Goal: Task Accomplishment & Management: Use online tool/utility

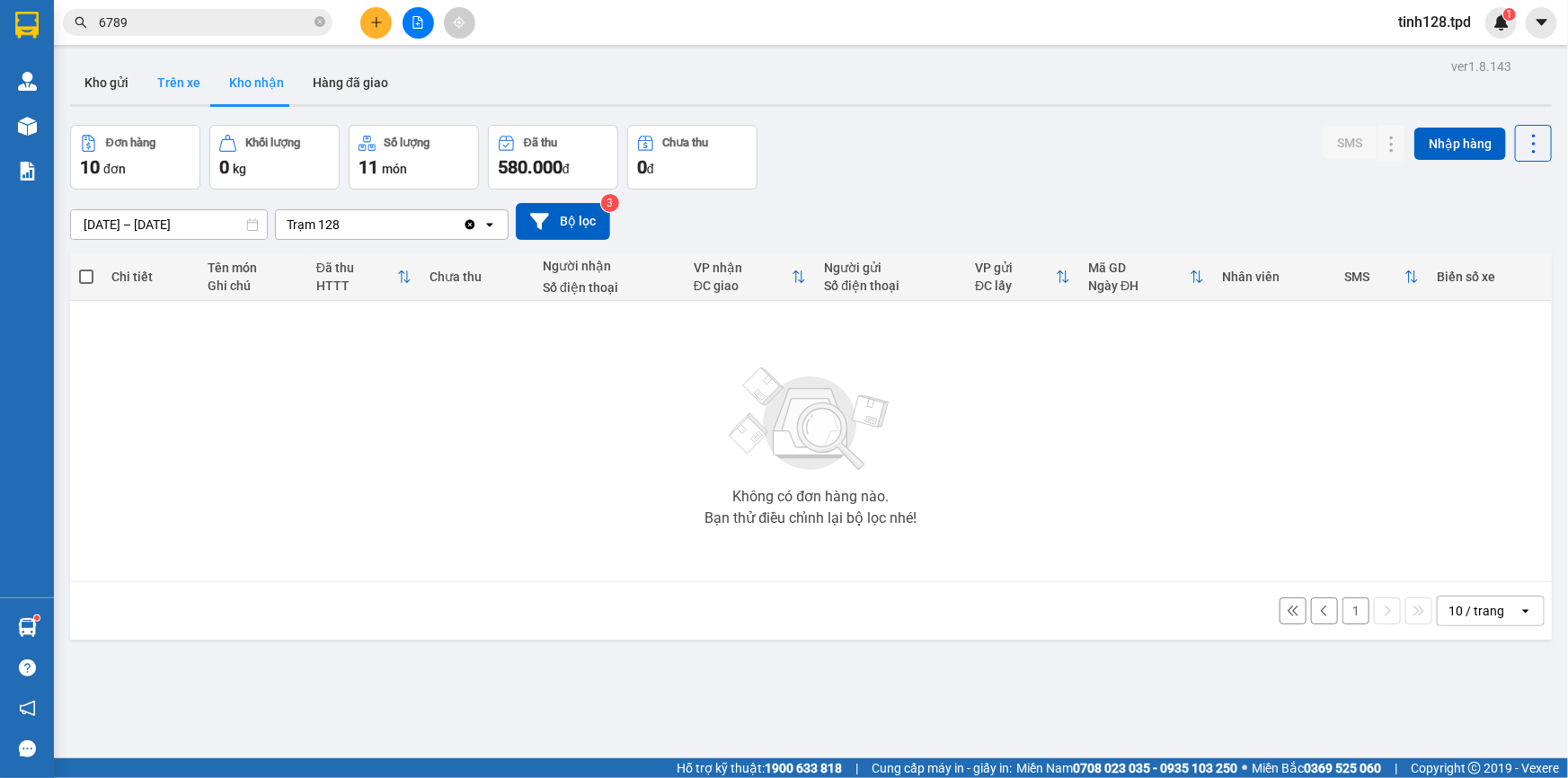
click at [183, 93] on button "Trên xe" at bounding box center [178, 82] width 72 height 43
type input "[DATE] – [DATE]"
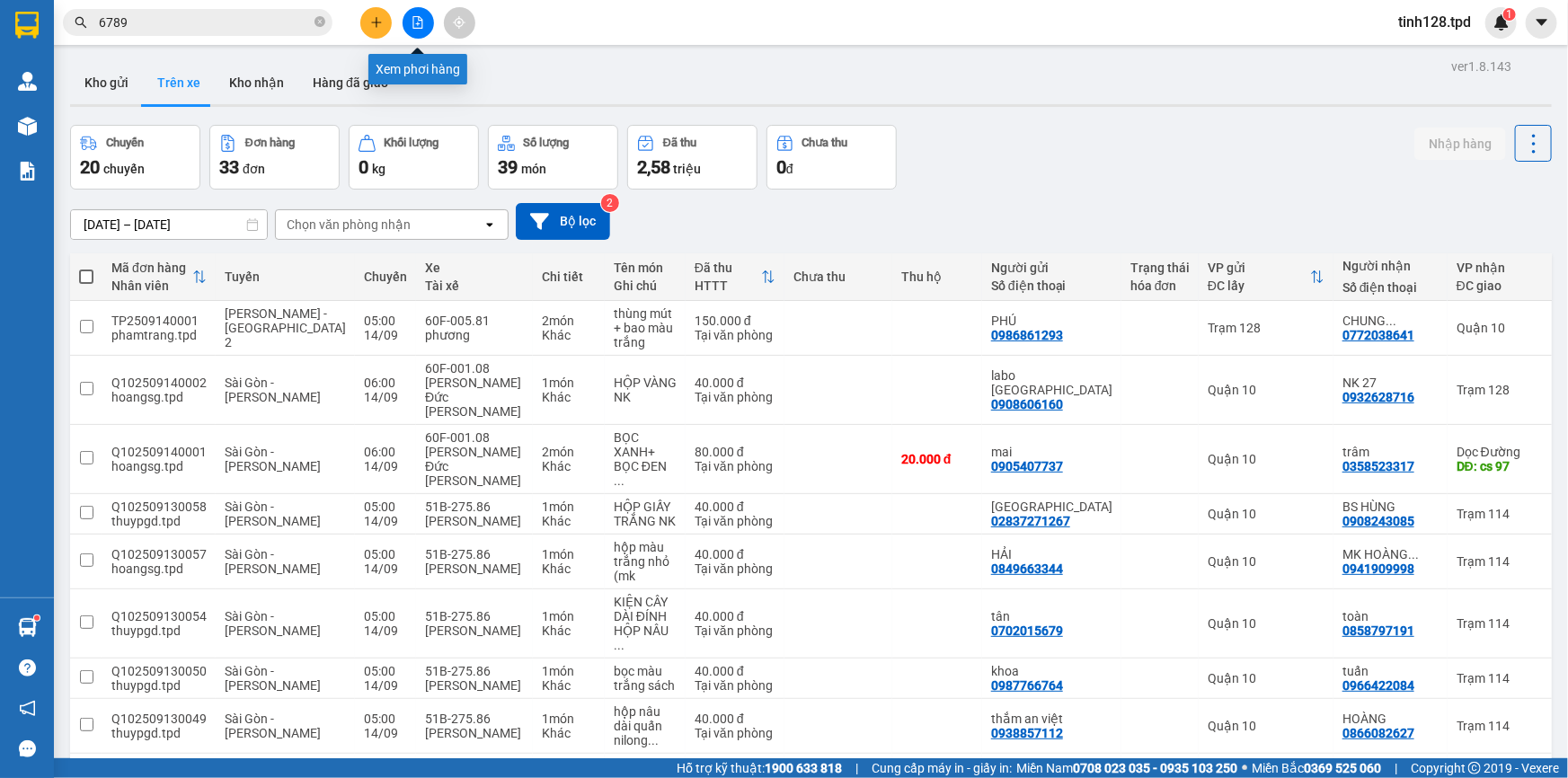
click at [413, 35] on button at bounding box center [418, 23] width 32 height 32
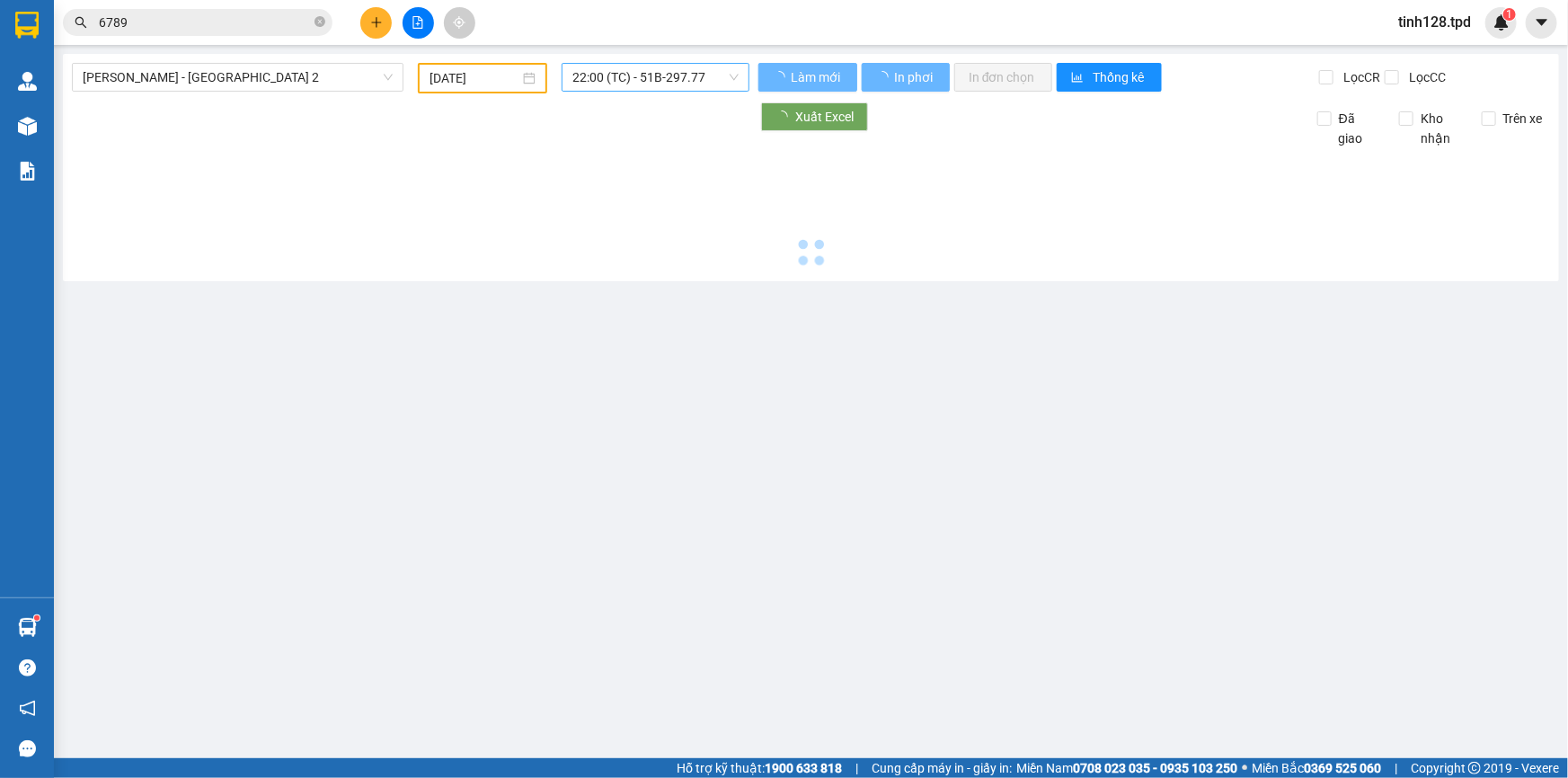
click at [665, 81] on span "22:00 (TC) - 51B-297.77" at bounding box center [655, 77] width 166 height 27
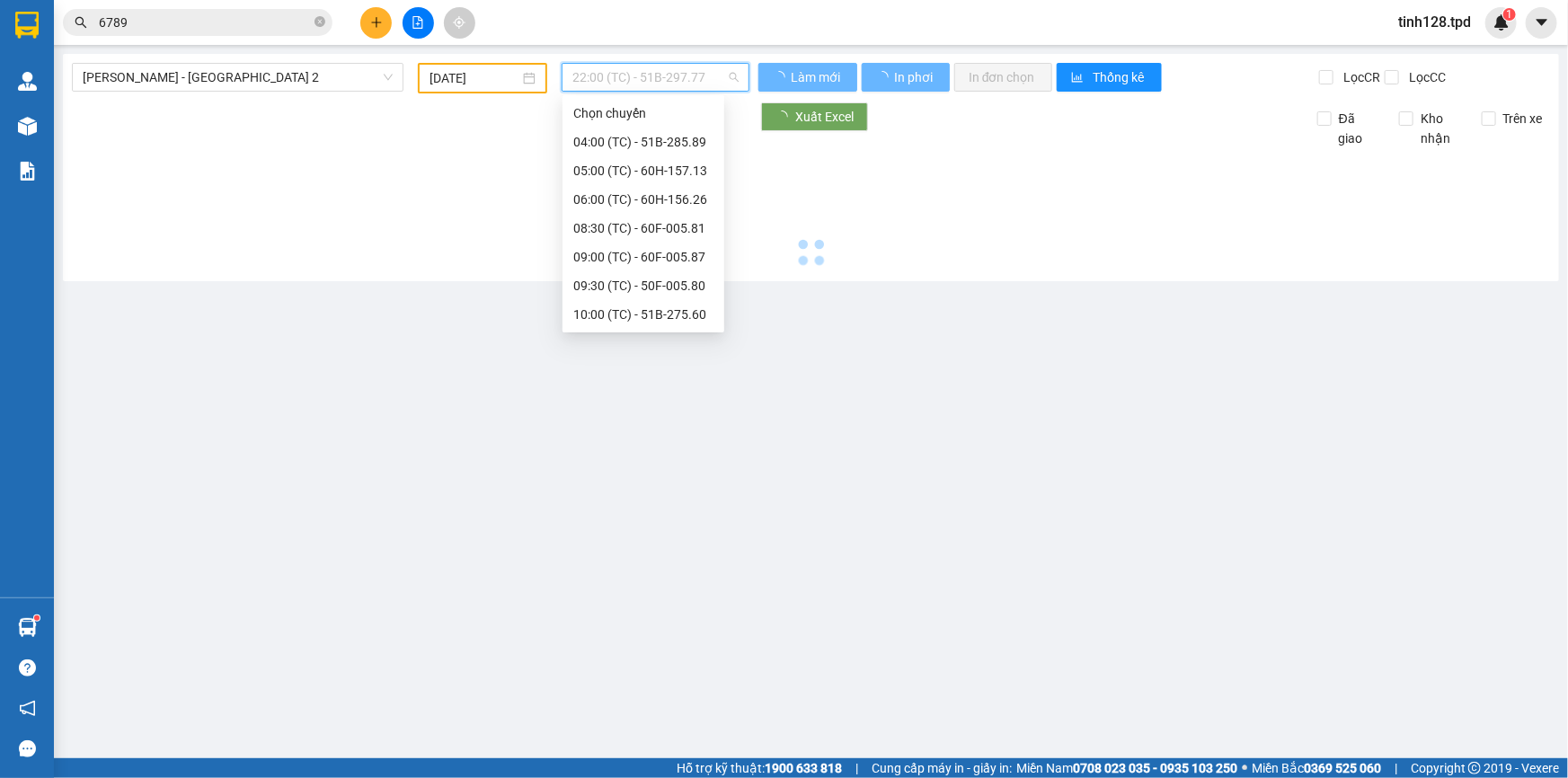
scroll to position [402, 0]
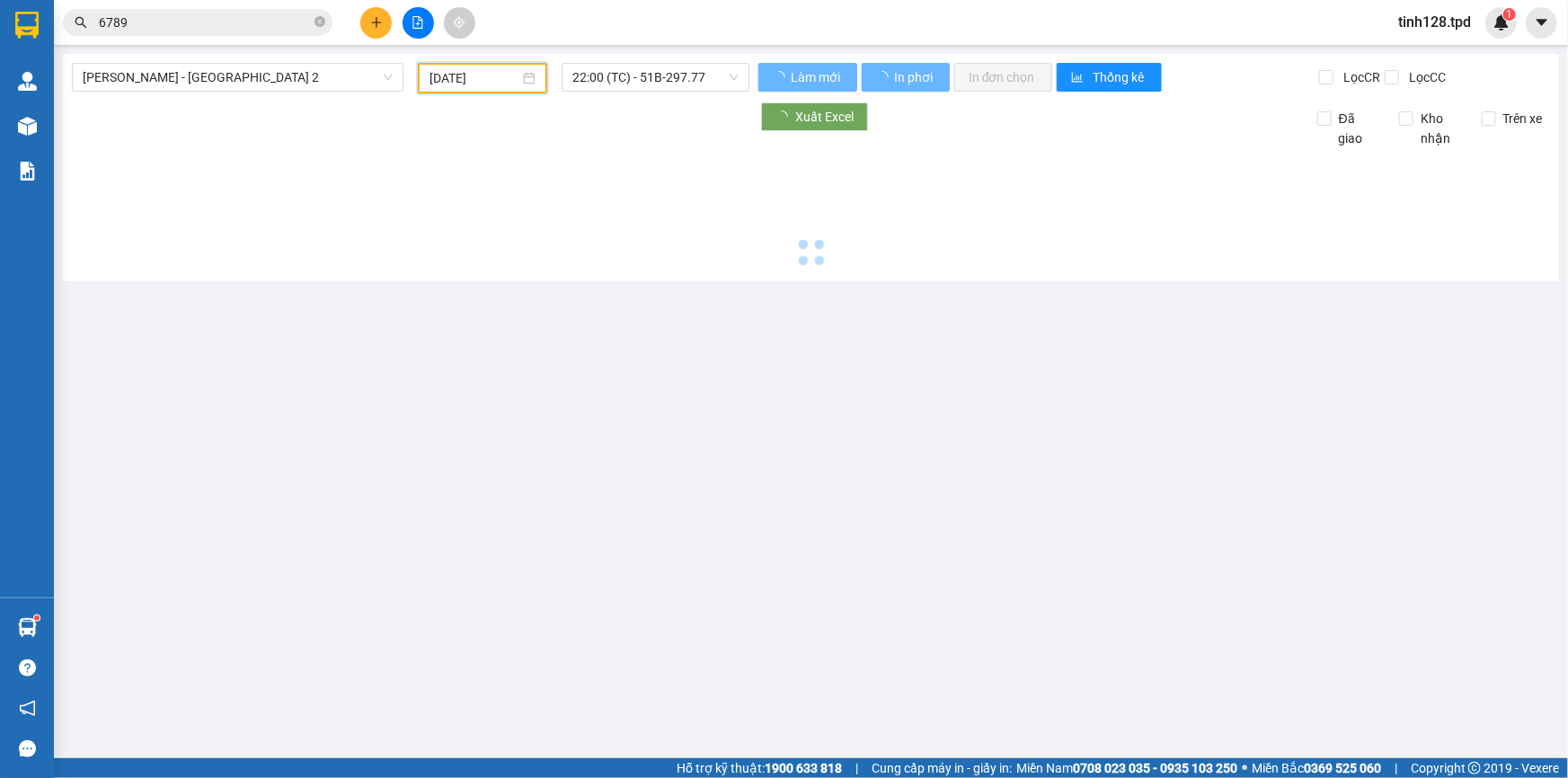
click at [488, 77] on input "[DATE]" at bounding box center [474, 78] width 90 height 20
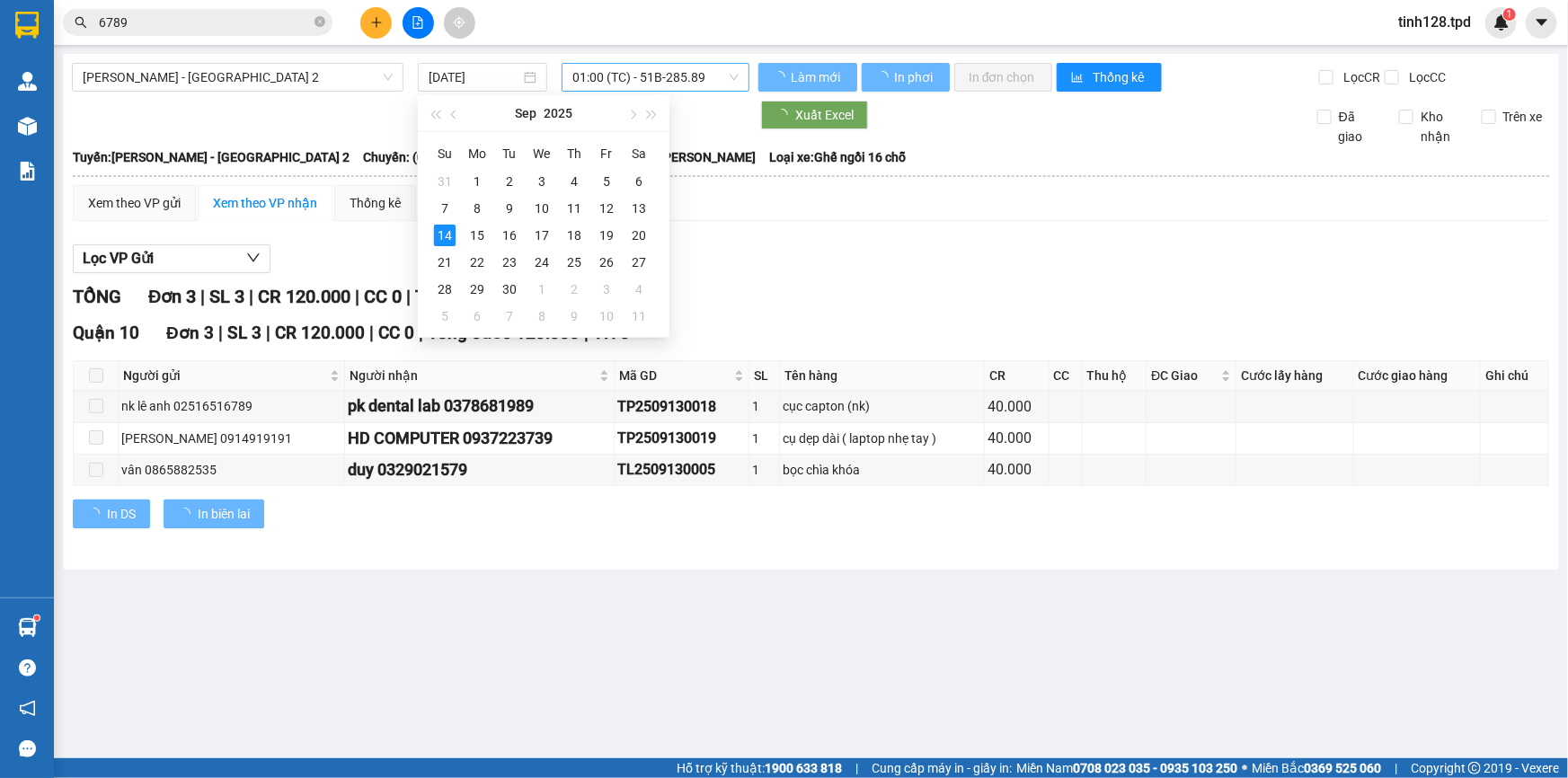
drag, startPoint x: 686, startPoint y: 96, endPoint x: 686, endPoint y: 81, distance: 15.0
click at [686, 91] on div "[PERSON_NAME] - [GEOGRAPHIC_DATA] 2 [DATE] 01:00 (TC) - 51B-285.89 [PERSON_NAME…" at bounding box center [810, 311] width 1496 height 516
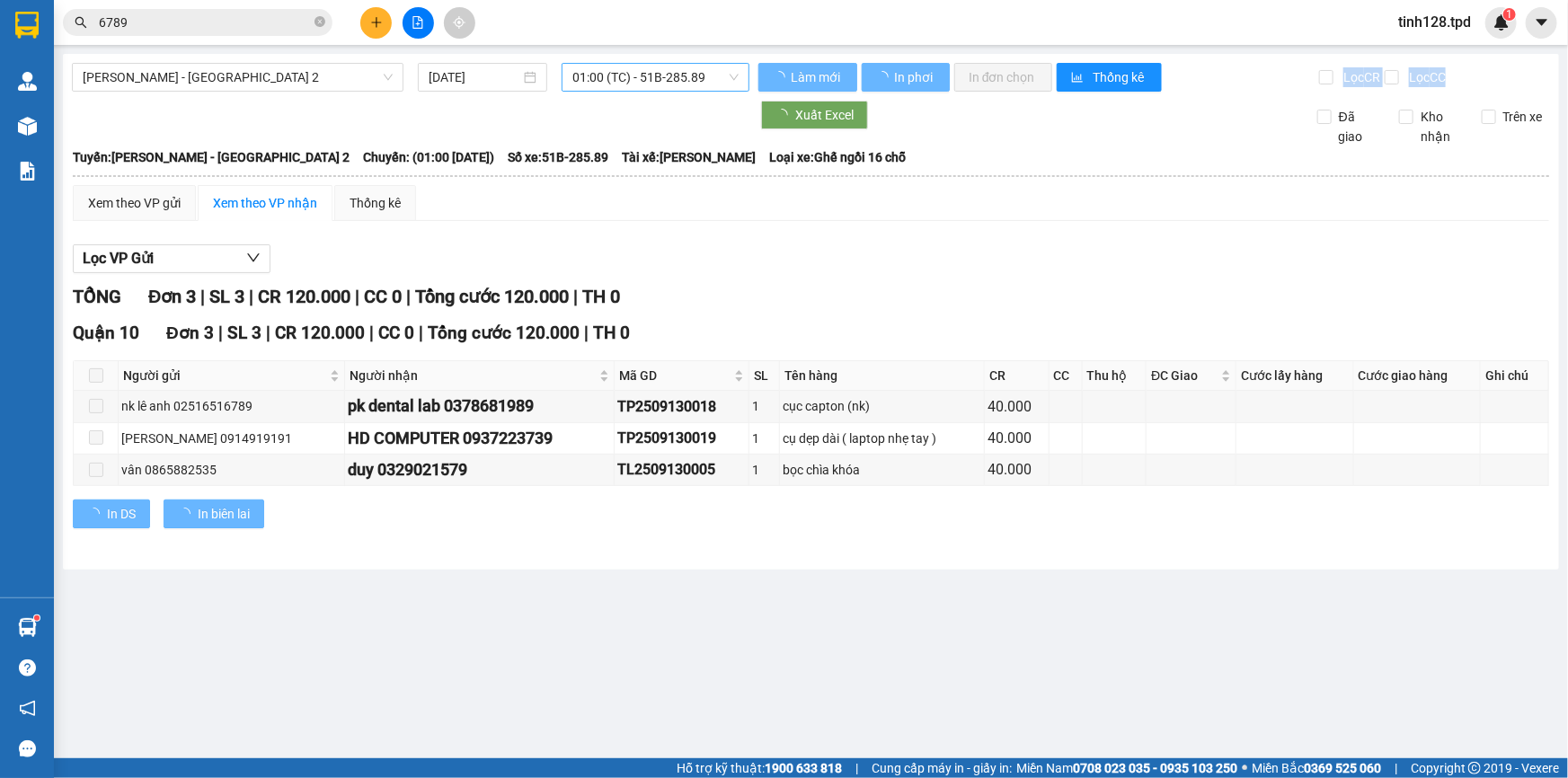
click at [686, 78] on span "01:00 (TC) - 51B-285.89" at bounding box center [655, 77] width 166 height 27
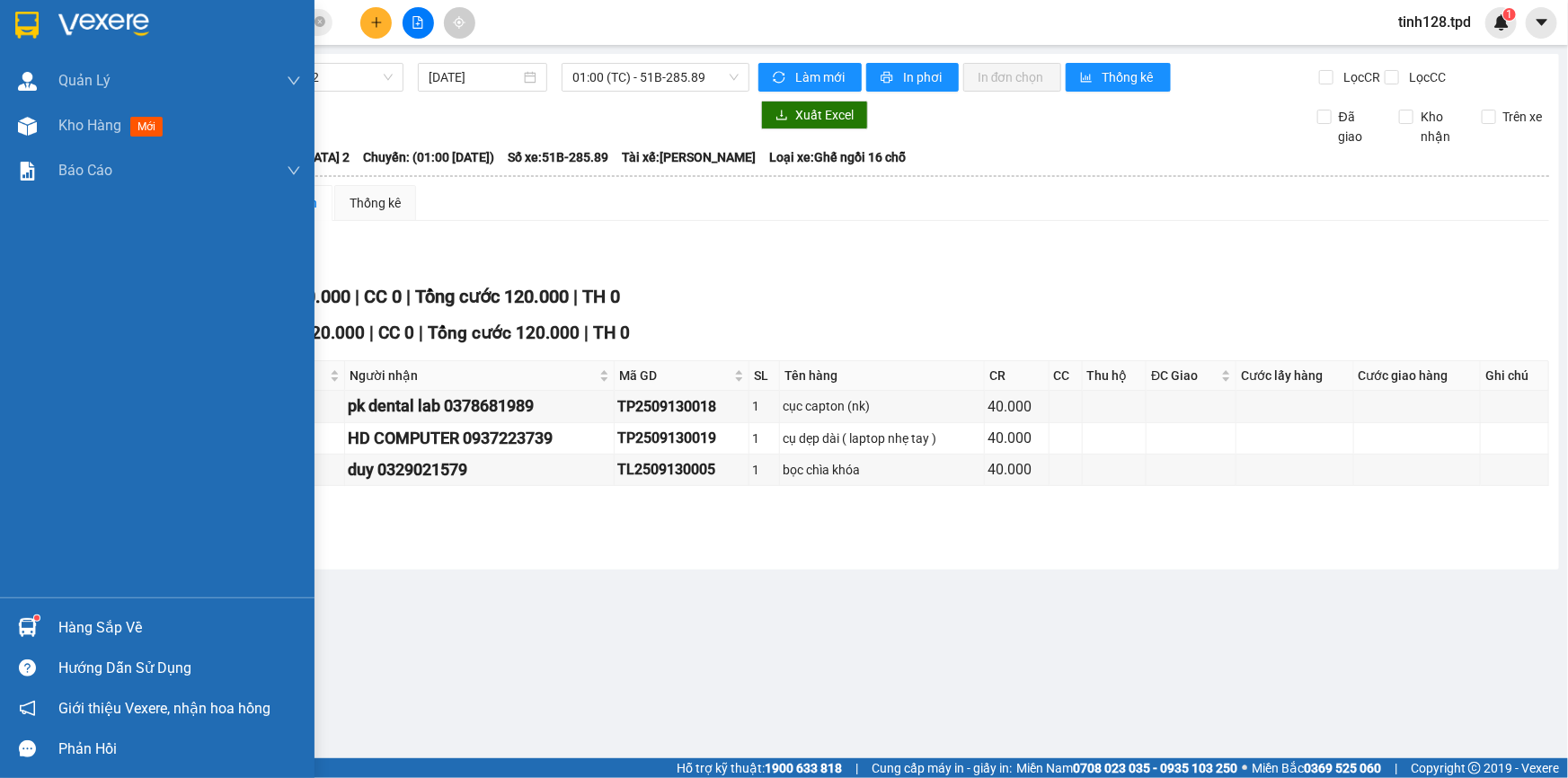
click at [35, 629] on img at bounding box center [27, 628] width 19 height 19
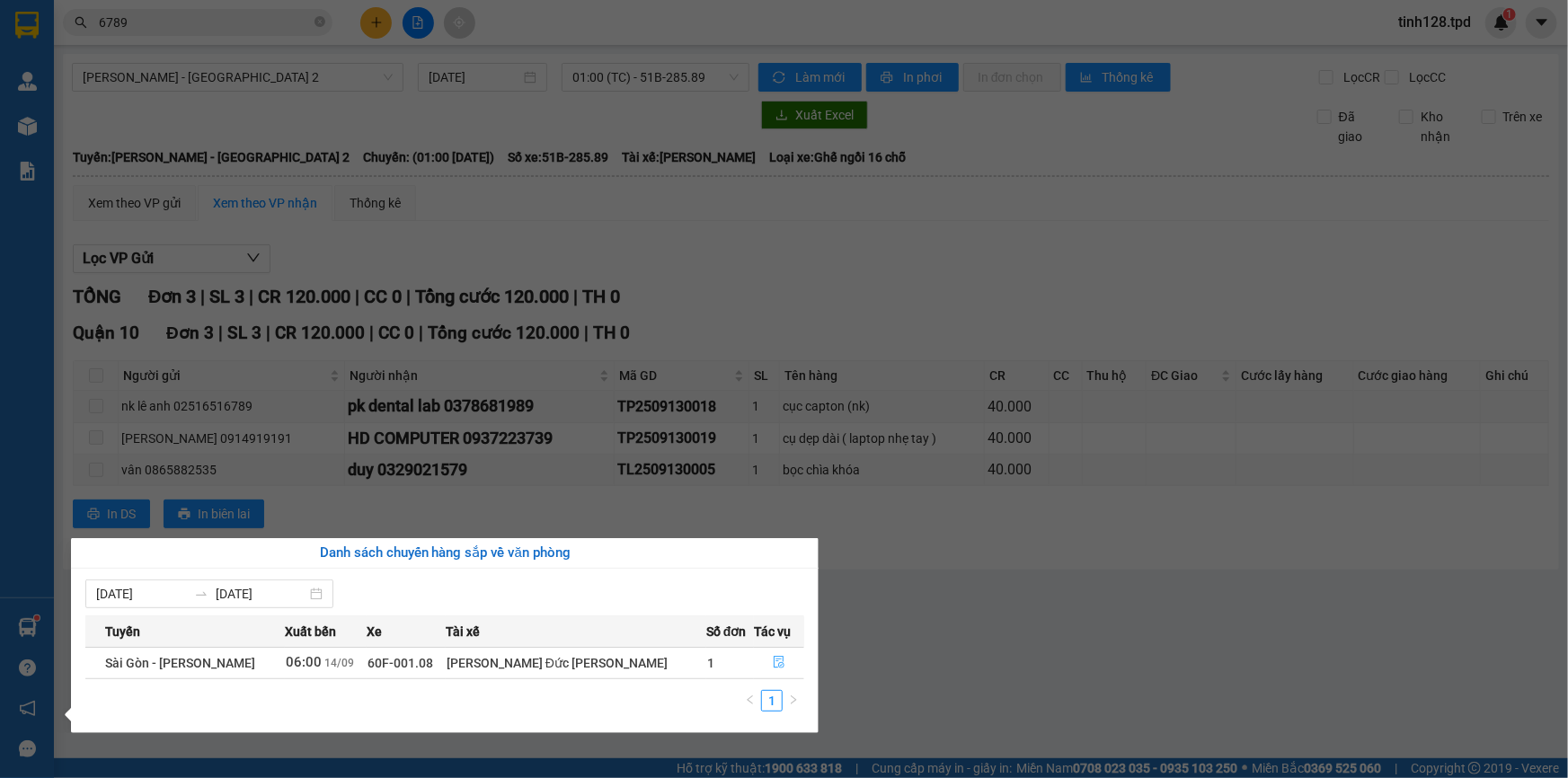
click at [773, 668] on icon "file-done" at bounding box center [779, 662] width 11 height 13
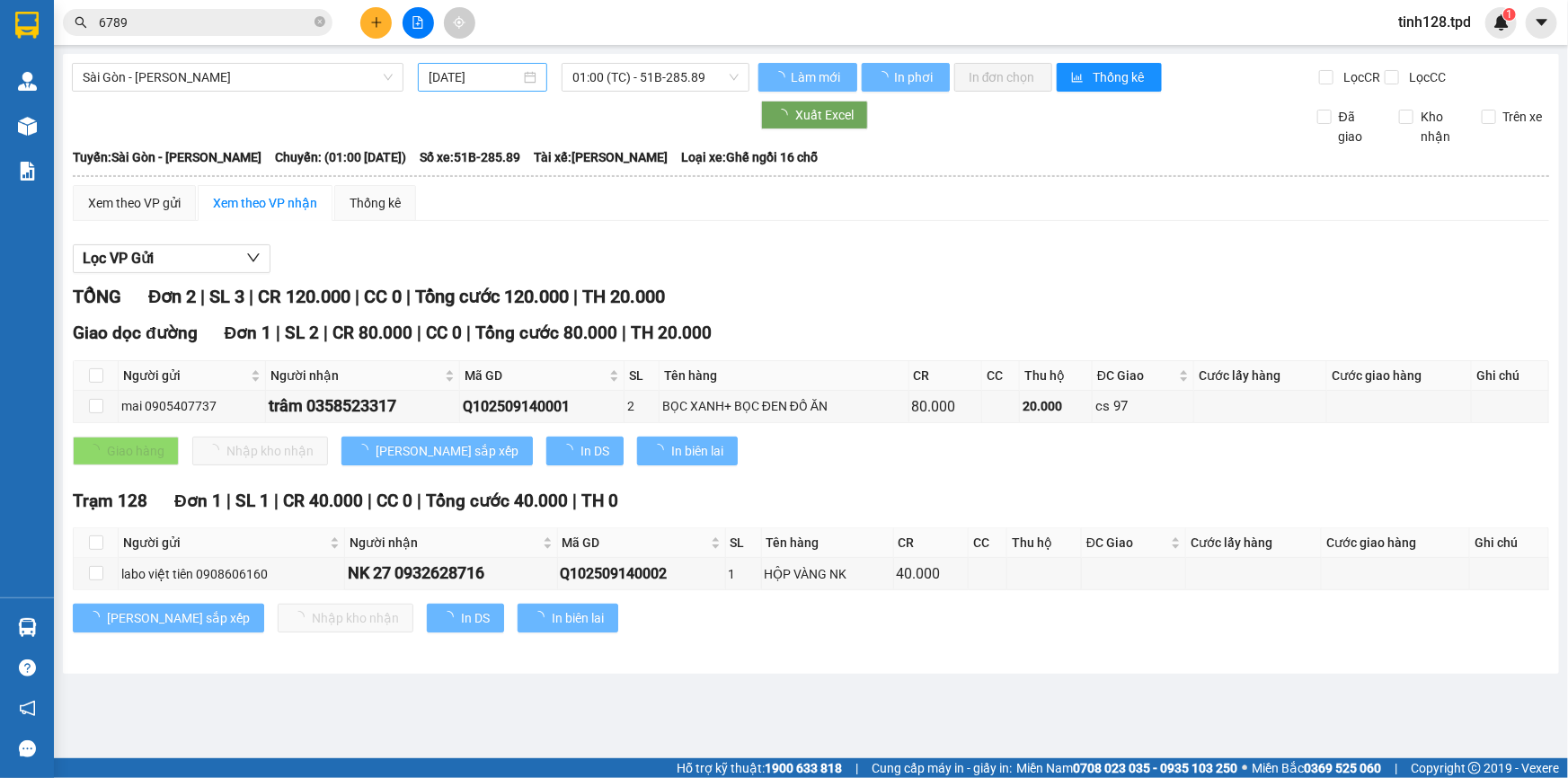
click at [499, 84] on input "[DATE]" at bounding box center [474, 77] width 92 height 20
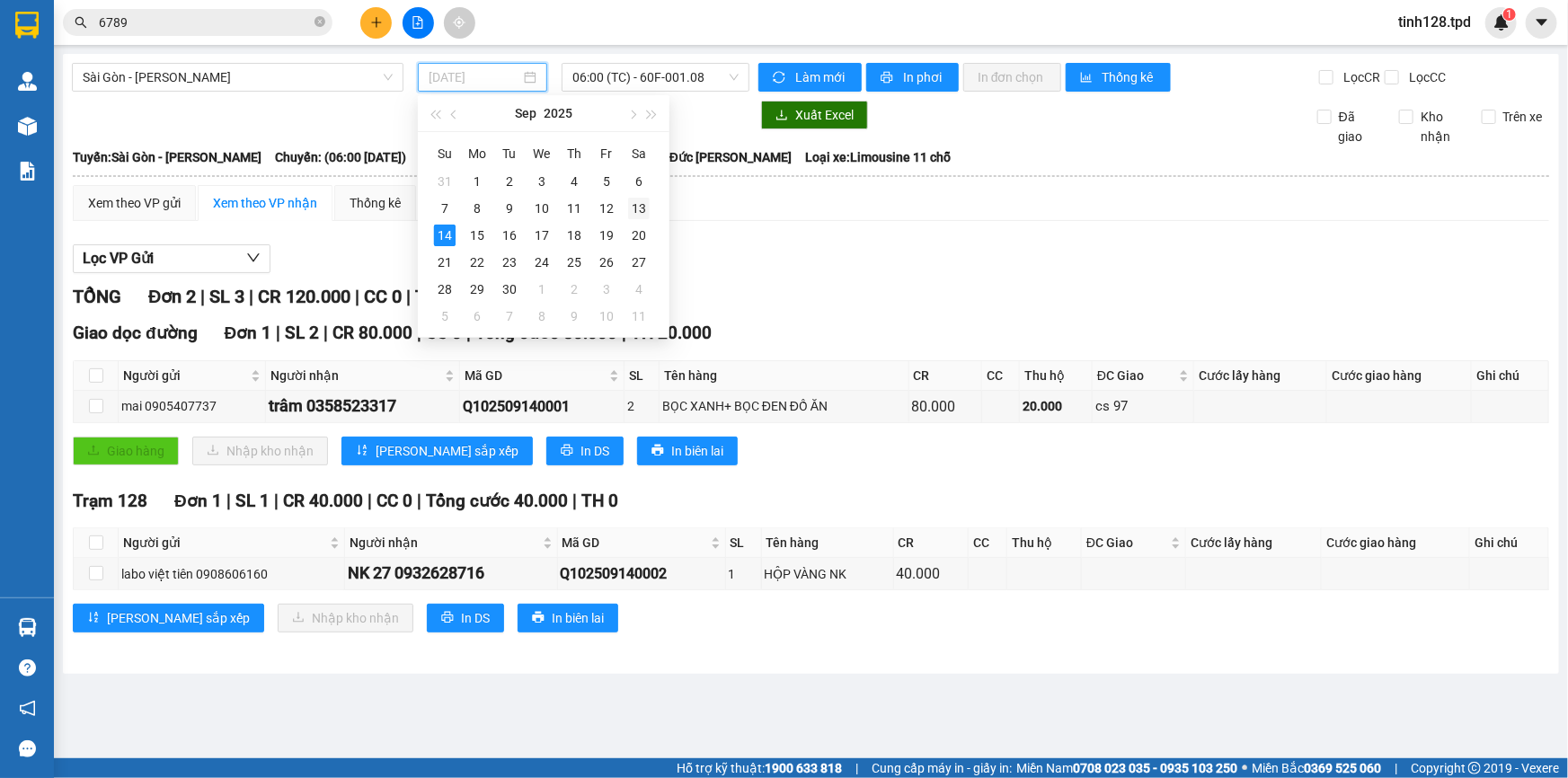
click at [628, 208] on div "13" at bounding box center [638, 208] width 22 height 22
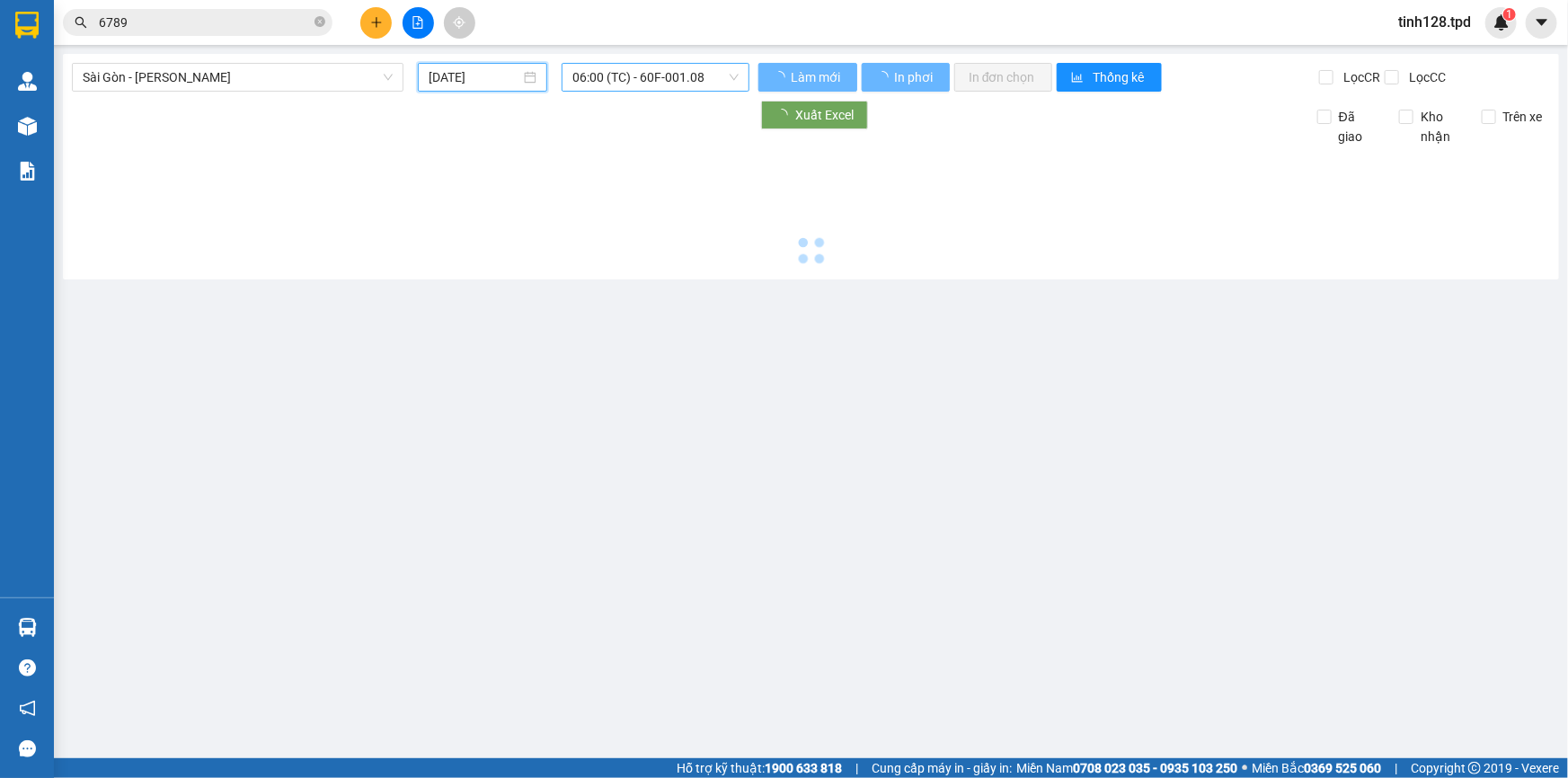
click at [643, 79] on span "06:00 (TC) - 60F-001.08" at bounding box center [655, 77] width 166 height 27
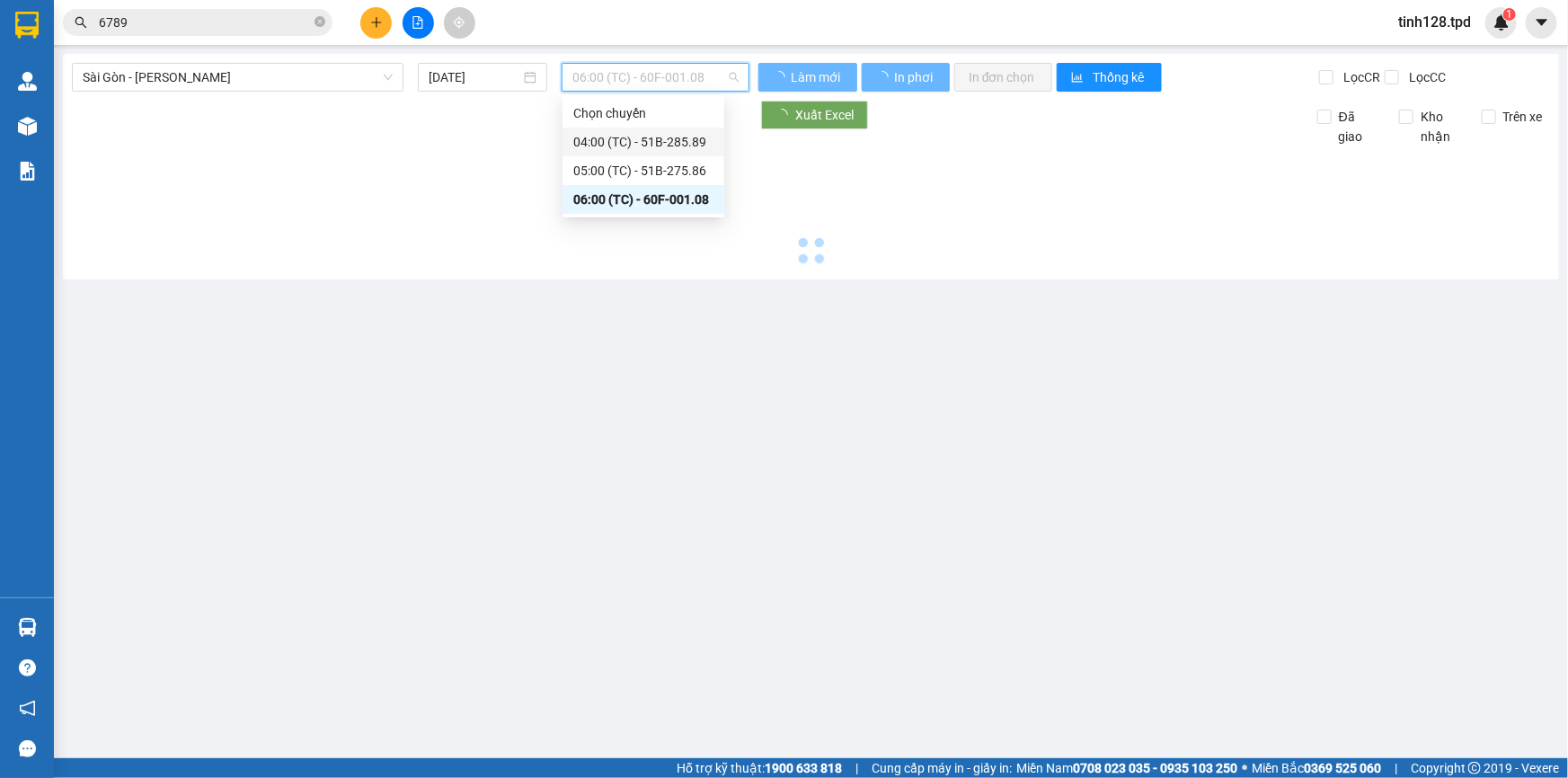
type input "[DATE]"
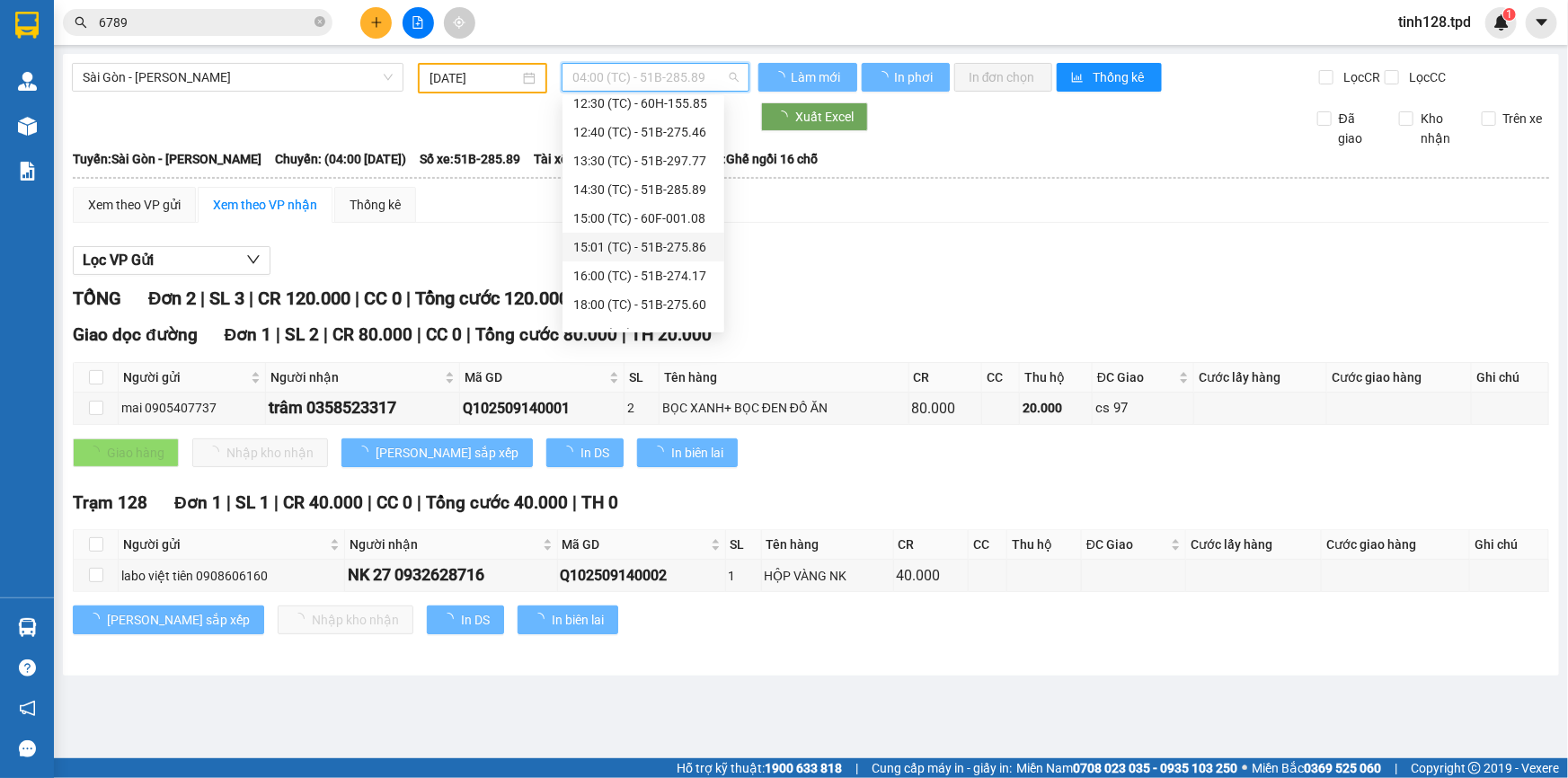
scroll to position [402, 0]
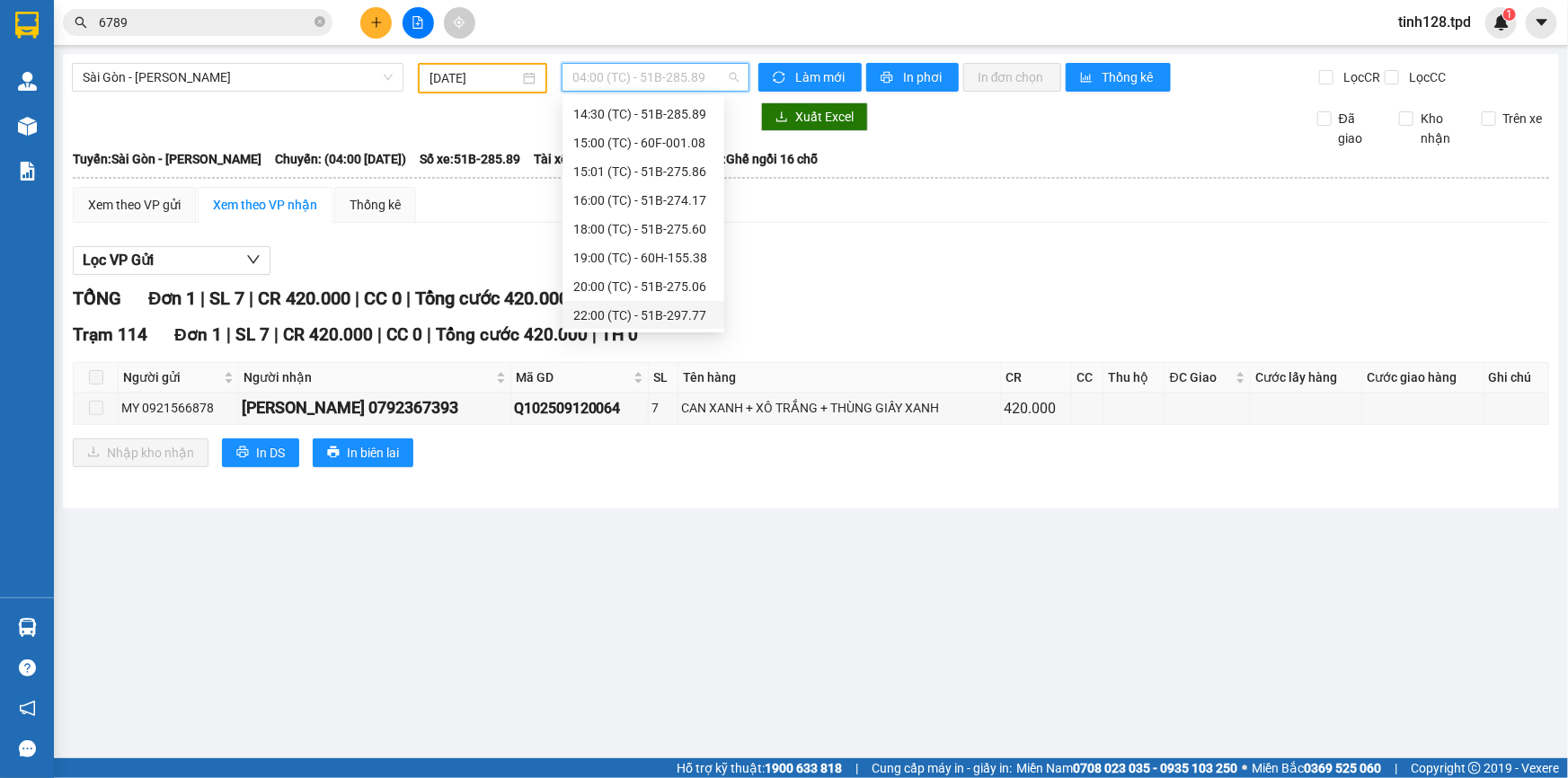
click at [673, 310] on div "22:00 (TC) - 51B-297.77" at bounding box center [643, 316] width 140 height 20
